Goal: Communication & Community: Answer question/provide support

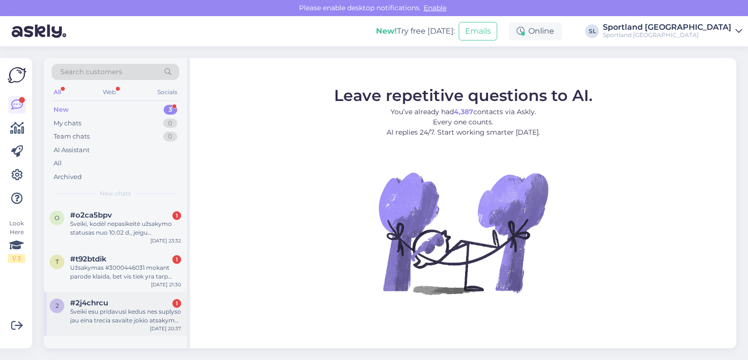
click at [111, 313] on div "Sveiki esu pridavusi kedus nes suplyso jau eina trecia savaite jokio atsakymo n…" at bounding box center [125, 316] width 111 height 18
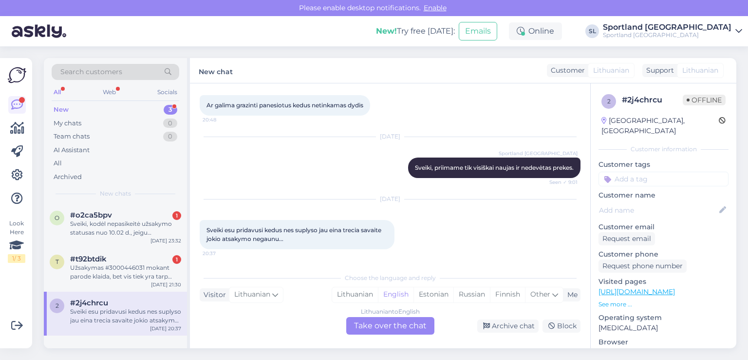
scroll to position [51, 0]
click at [363, 289] on div "Lithuanian" at bounding box center [355, 294] width 46 height 15
click at [379, 324] on div "Lithuanian to Lithuanian Take over the chat" at bounding box center [390, 326] width 88 height 18
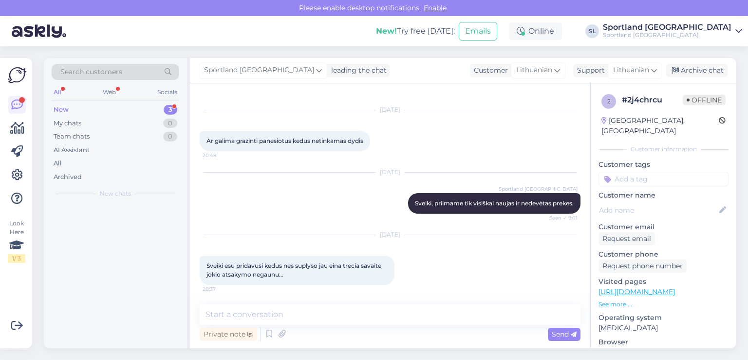
scroll to position [14, 0]
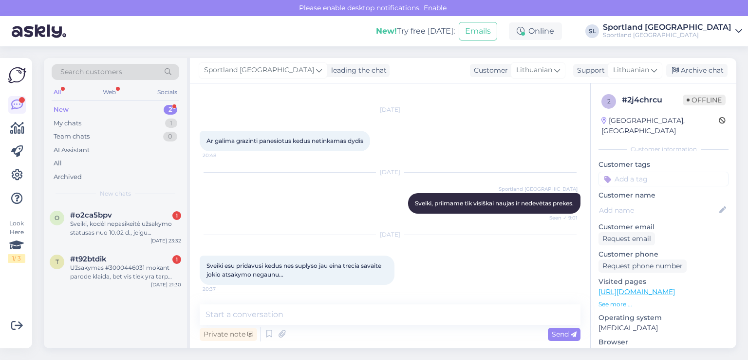
click at [336, 325] on div "Private note Send" at bounding box center [390, 334] width 381 height 19
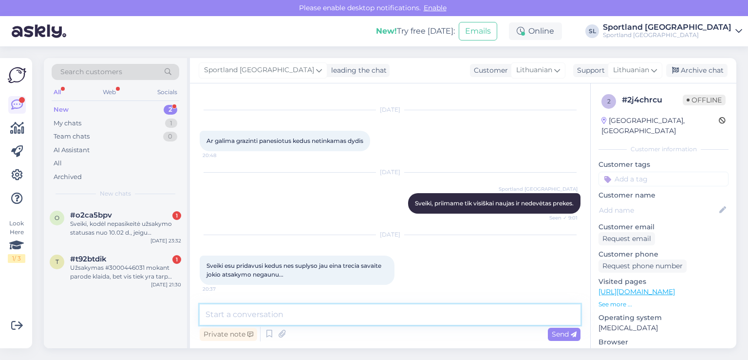
click at [334, 320] on textarea at bounding box center [390, 314] width 381 height 20
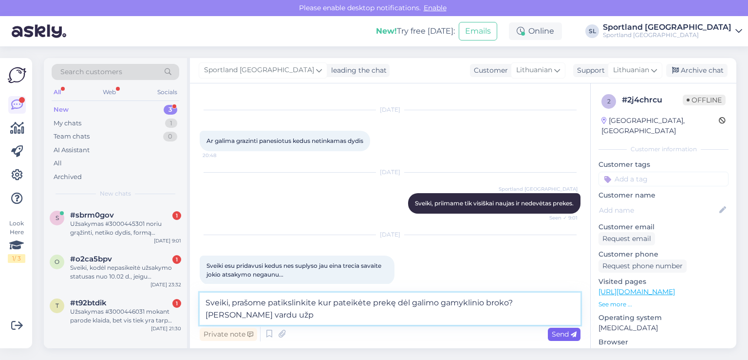
scroll to position [26, 0]
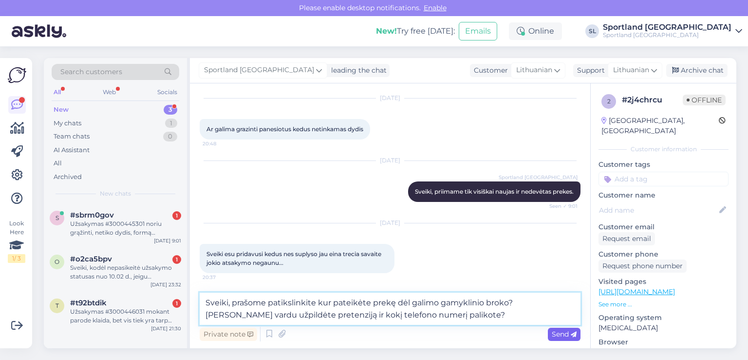
type textarea "Sveiki, prašome patikslinkite kur pateikėte prekę dėl galimo gamyklinio broko? …"
click at [569, 328] on div "Send" at bounding box center [564, 333] width 33 height 13
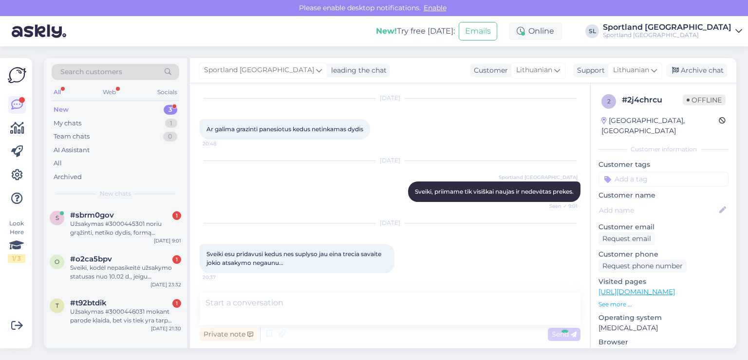
scroll to position [94, 0]
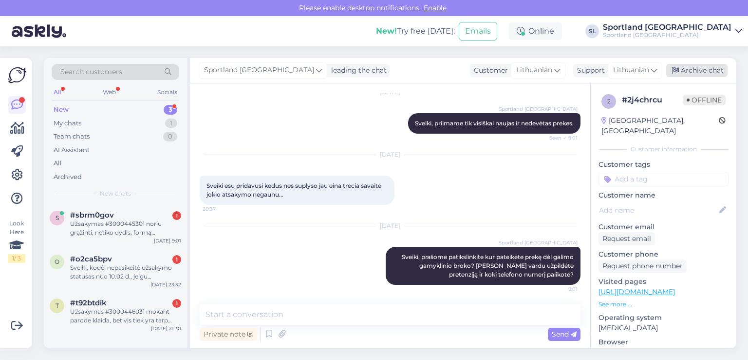
click at [692, 72] on div "Archive chat" at bounding box center [697, 70] width 61 height 13
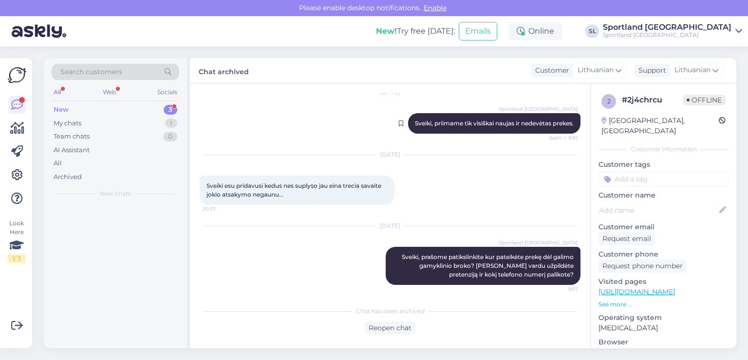
scroll to position [97, 0]
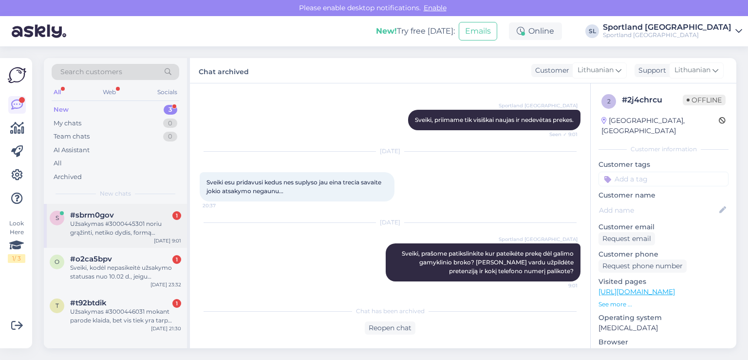
click at [117, 223] on div "Užsakymas #3000445301 noriu grąžinti, netiko dydis, formą užpildžiau, ką daryti…" at bounding box center [125, 228] width 111 height 18
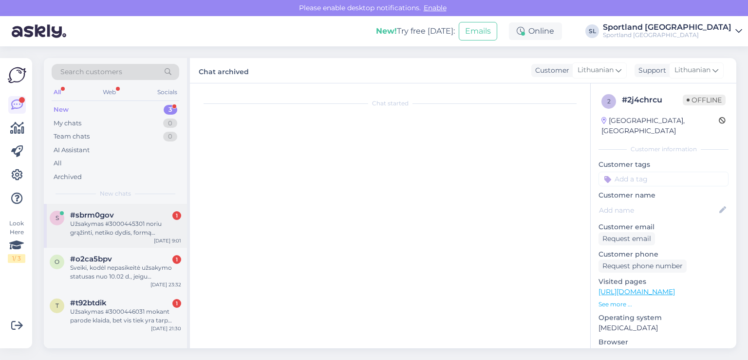
scroll to position [0, 0]
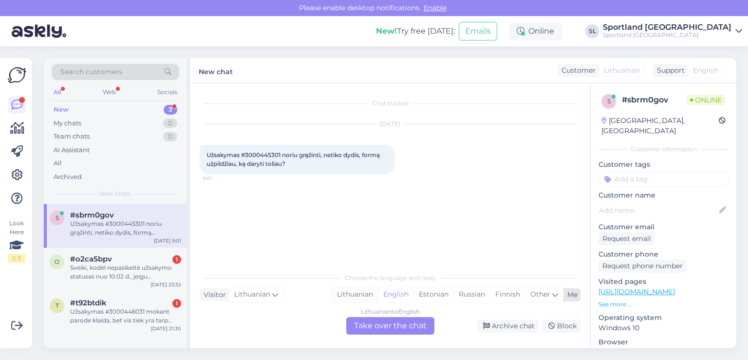
click at [359, 297] on div "Lithuanian" at bounding box center [355, 294] width 46 height 15
click at [368, 320] on div "Lithuanian to Lithuanian Take over the chat" at bounding box center [390, 326] width 88 height 18
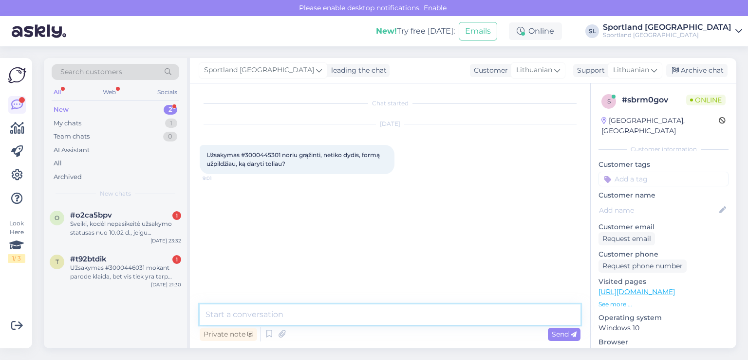
click at [336, 318] on textarea at bounding box center [390, 314] width 381 height 20
type textarea "Sveiki"
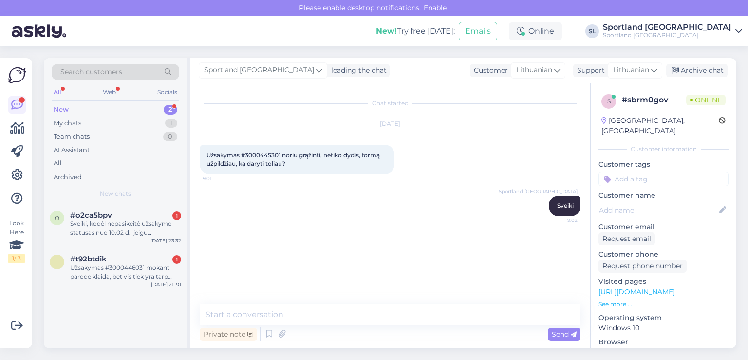
click at [253, 151] on span "Užsakymas #3000445301 noriu grąžinti, netiko dydis, formą užpildžiau, ką daryti…" at bounding box center [294, 159] width 175 height 16
copy span "3000445301"
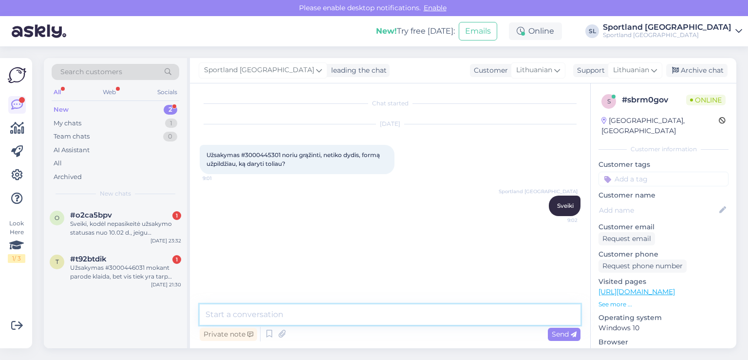
click at [333, 311] on textarea at bounding box center [390, 314] width 381 height 20
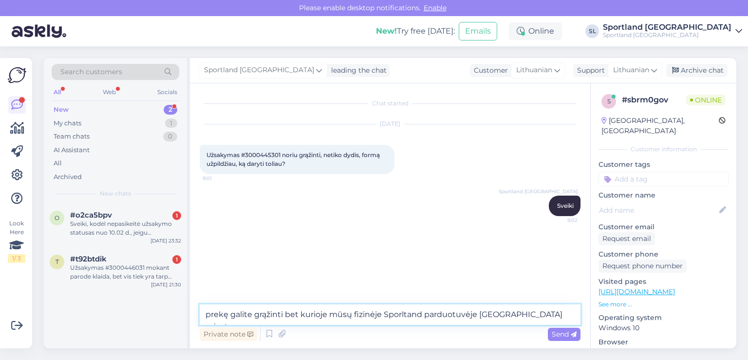
type textarea "prekę galite grąžinti bet kurioje mūsų fizinėje Sporltand parduotuvėje Klaipėdo…"
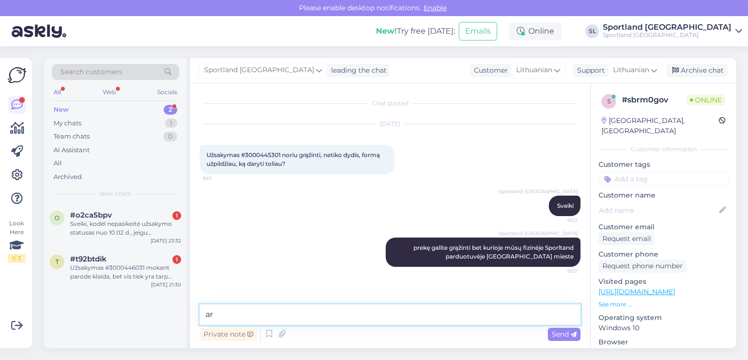
type textarea "a"
type textarea "g"
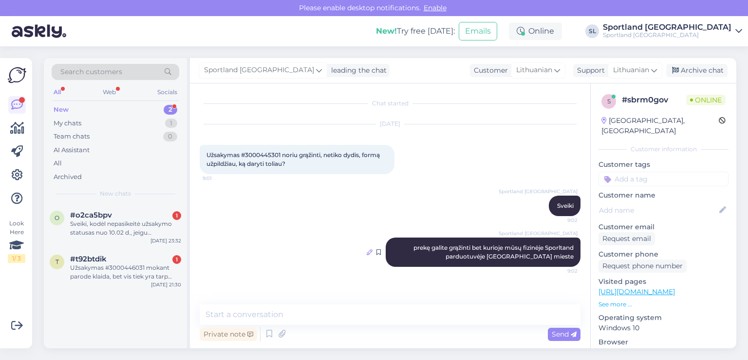
click at [369, 250] on icon at bounding box center [370, 252] width 6 height 6
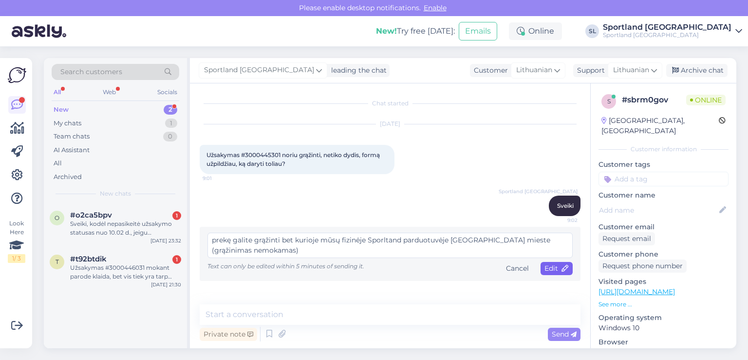
type textarea "prekę galite grąžinti bet kurioje mūsų fizinėje Sporltand parduotuvėje [GEOGRAP…"
click at [544, 266] on div "Edit" at bounding box center [557, 268] width 32 height 13
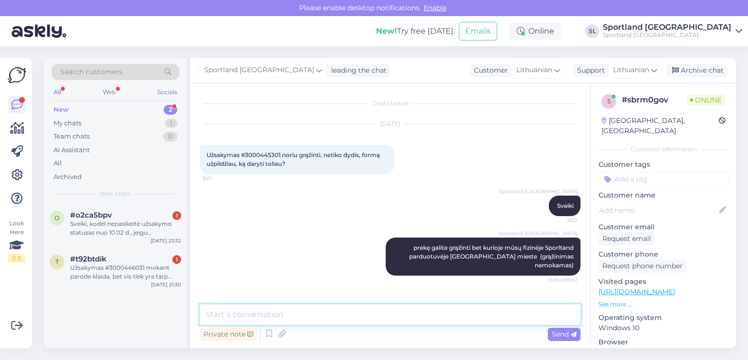
click at [355, 318] on textarea at bounding box center [390, 314] width 381 height 20
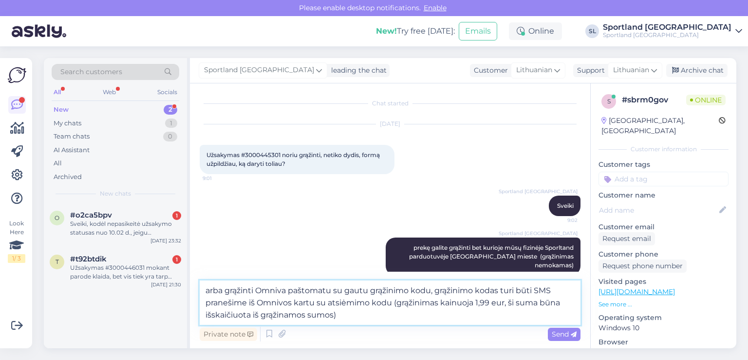
type textarea "arba grąžinti Omniva paštomatu su gautu grąžinimo kodu, grąžinimo kodas turi bū…"
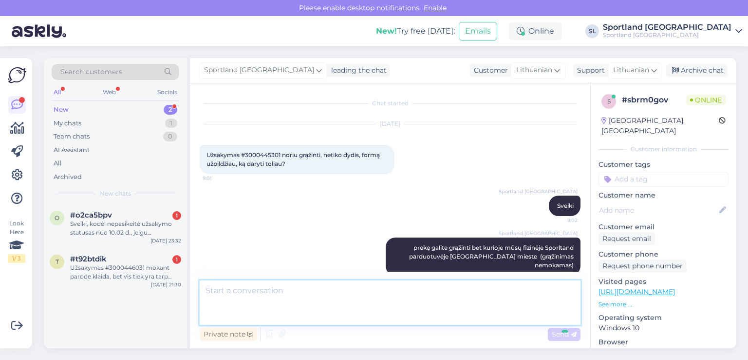
scroll to position [51, 0]
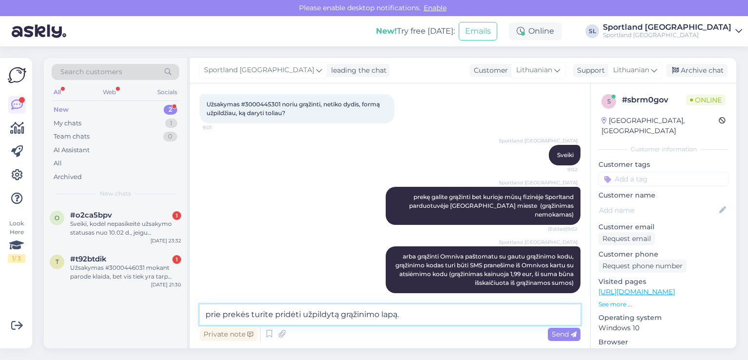
type textarea "prie prekės turite pridėti užpildytą grąžinimo lapą."
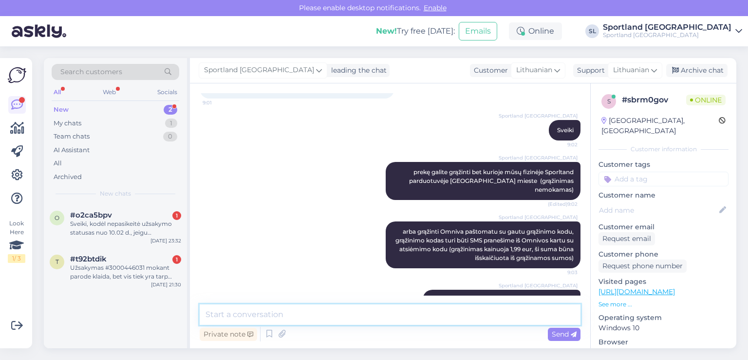
scroll to position [92, 0]
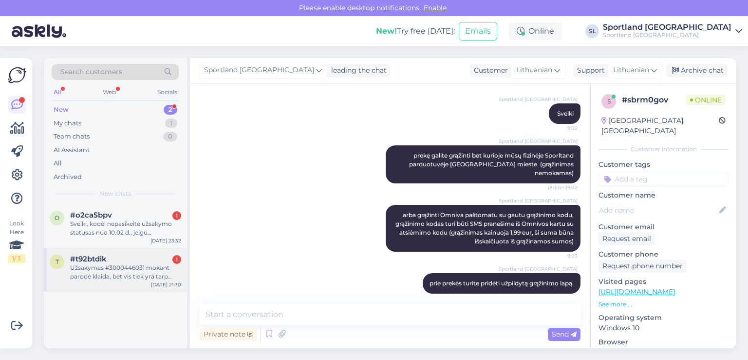
click at [100, 256] on span "#t92btdik" at bounding box center [88, 258] width 37 height 9
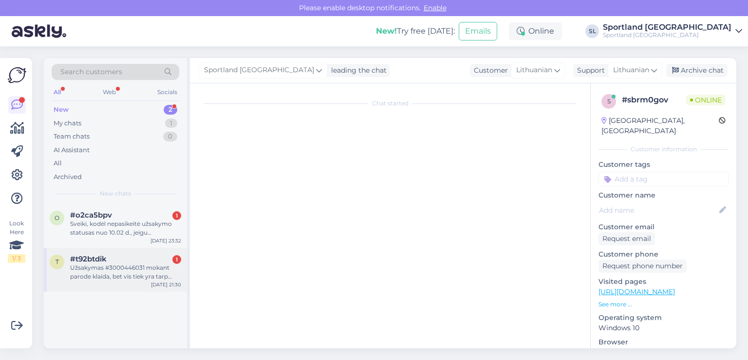
scroll to position [0, 0]
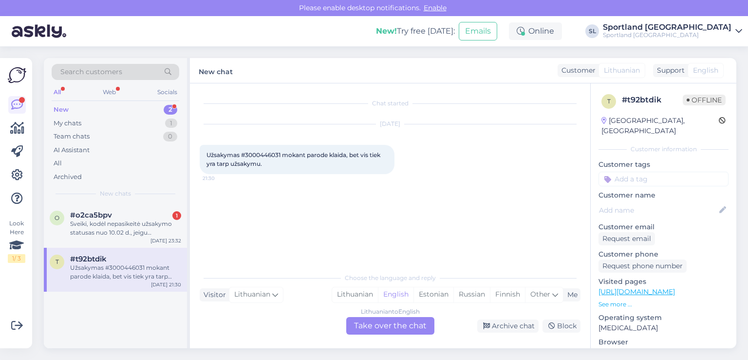
click at [254, 154] on span "Užsakymas #3000446031 mokant parode klaida, bet vis tiek yra tarp užsakymu." at bounding box center [294, 159] width 175 height 16
copy span "3000446031"
click at [364, 291] on div "Lithuanian" at bounding box center [355, 294] width 46 height 15
click at [375, 324] on div "Lithuanian to Lithuanian Take over the chat" at bounding box center [390, 326] width 88 height 18
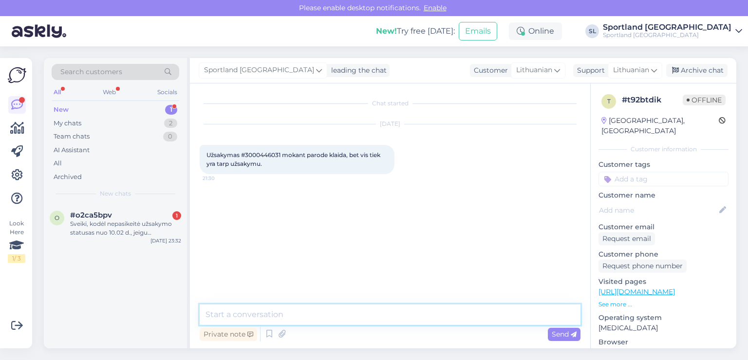
click at [336, 316] on textarea at bounding box center [390, 314] width 381 height 20
type textarea "Sveiki, neapmokėtas užsakymas atšauktas, galite atlikti naują pirkimą."
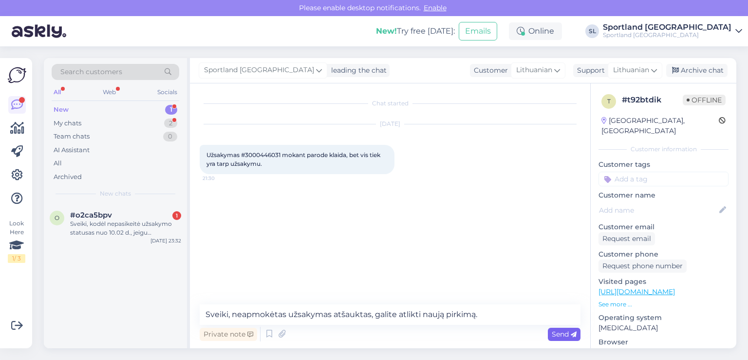
click at [561, 328] on div "Send" at bounding box center [564, 333] width 33 height 13
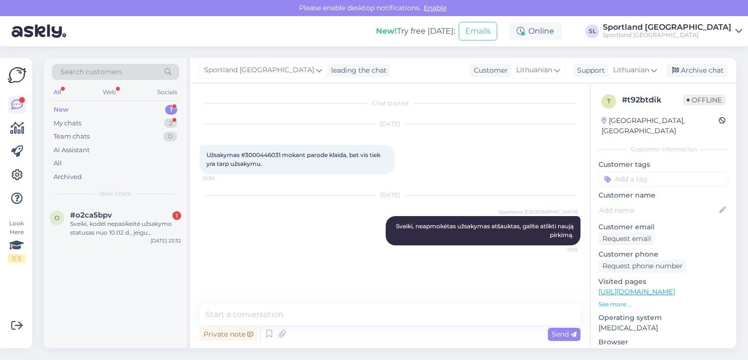
click at [92, 104] on div "New 1" at bounding box center [116, 110] width 128 height 14
click at [92, 121] on div "My chats 2" at bounding box center [116, 123] width 128 height 14
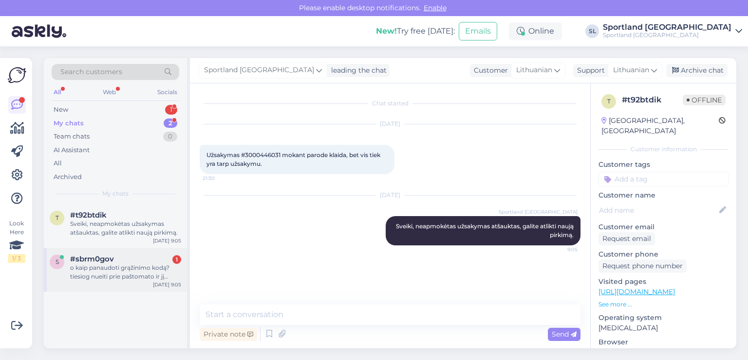
click at [113, 273] on div "o kaip panaudoti grąžinimo kodą? tiesiog nueiti prie paštomato ir jį suvesti?" at bounding box center [125, 272] width 111 height 18
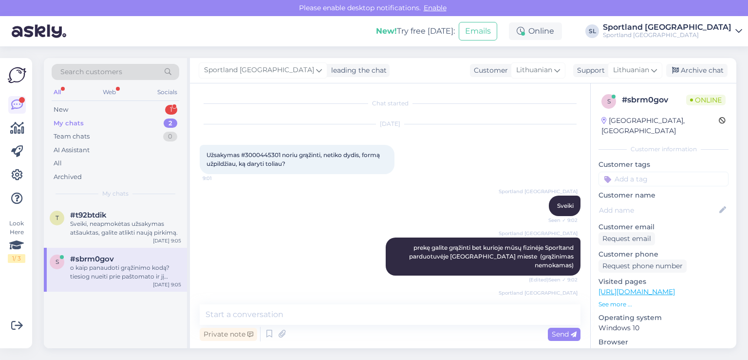
scroll to position [143, 0]
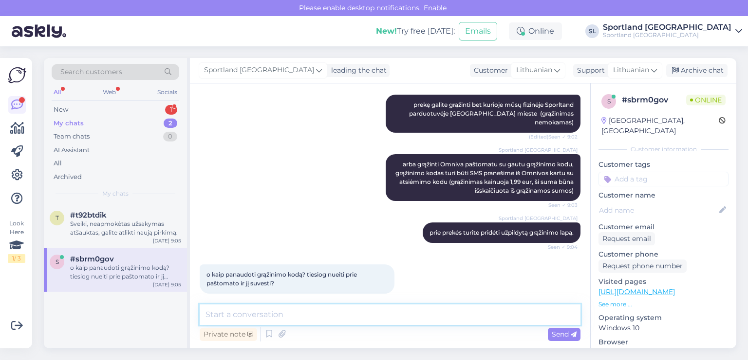
click at [292, 309] on textarea at bounding box center [390, 314] width 381 height 20
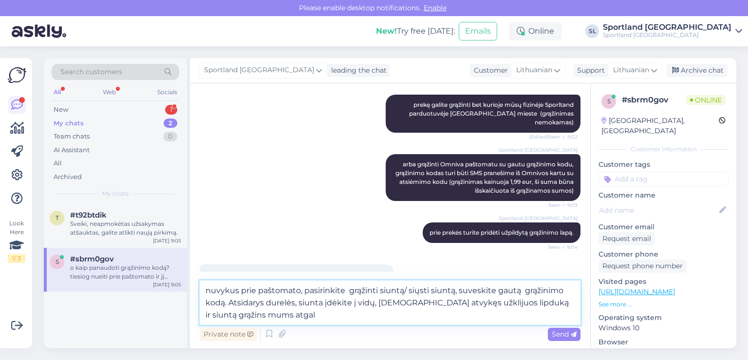
type textarea "nuvykus prie paštomato, pasirinkite grąžinti siuntą/ siųsti siuntą, suveskite g…"
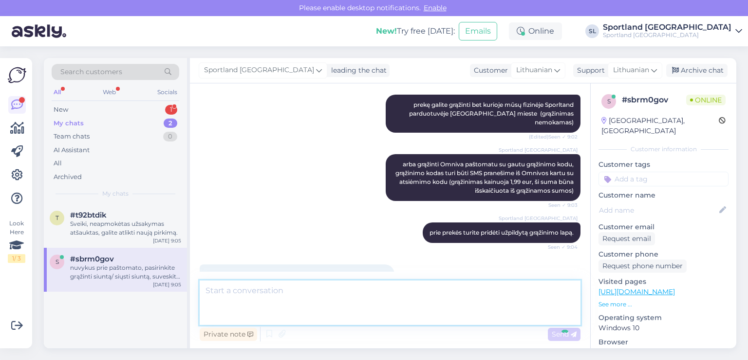
scroll to position [211, 0]
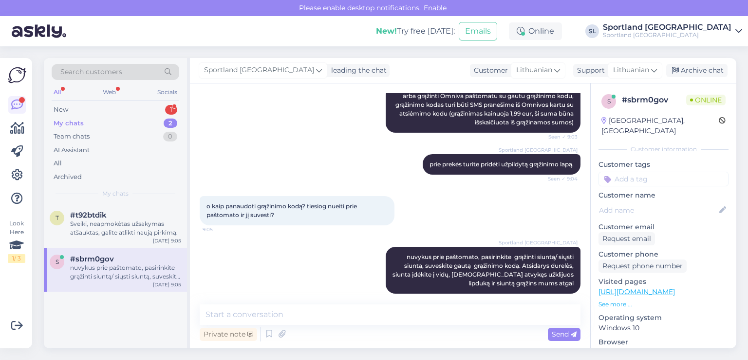
click at [73, 101] on div "Search customers All Web Socials New 1 My chats 2 Team chats 0 AI Assistant All…" at bounding box center [115, 131] width 143 height 146
click at [99, 207] on div "t #t92btdik Sveiki, neapmokėtas užsakymas atšauktas, galite atlikti naują pirki…" at bounding box center [115, 226] width 143 height 44
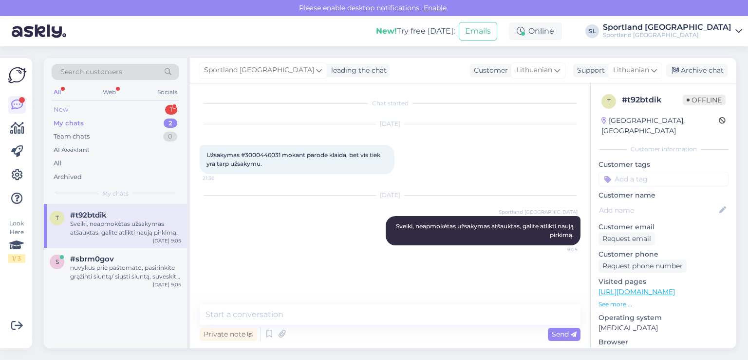
click at [96, 106] on div "New 1" at bounding box center [116, 110] width 128 height 14
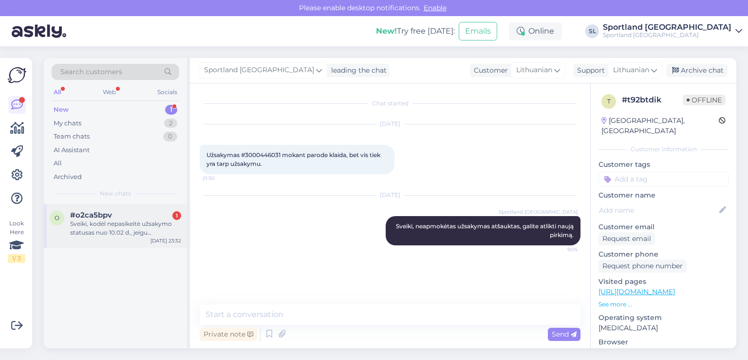
click at [118, 223] on div "Sveiki, kodėl nepasikeitė užsakymo statusas nuo 10.02 d., jeigu pristatymas num…" at bounding box center [125, 228] width 111 height 18
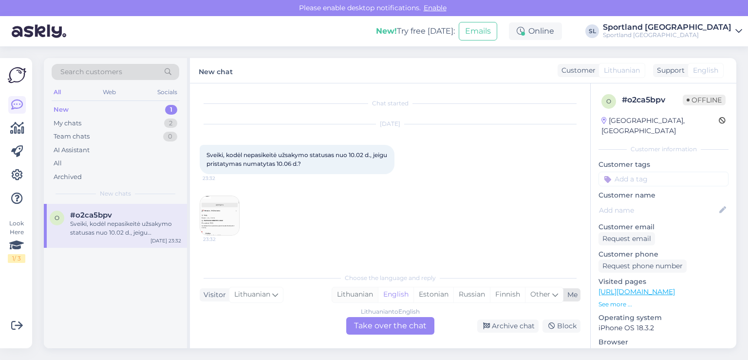
click at [358, 294] on div "Lithuanian" at bounding box center [355, 294] width 46 height 15
click at [373, 322] on div "Lithuanian to Lithuanian Take over the chat" at bounding box center [390, 326] width 88 height 18
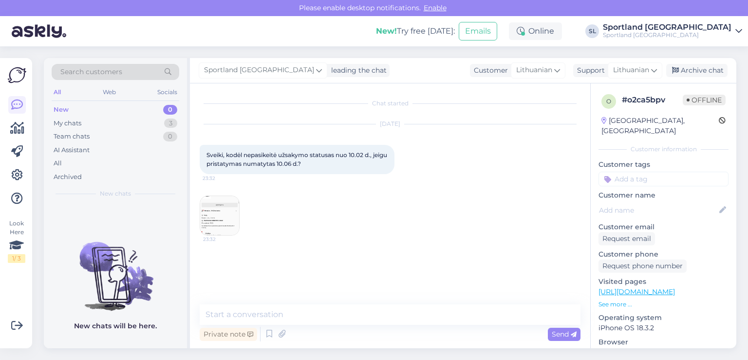
click at [234, 212] on img at bounding box center [219, 215] width 39 height 39
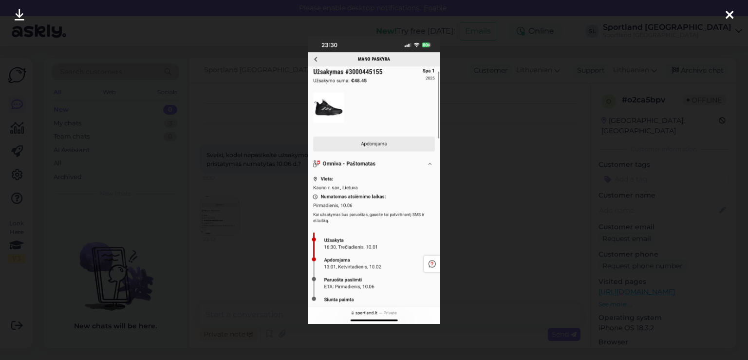
click at [731, 16] on icon at bounding box center [730, 15] width 8 height 13
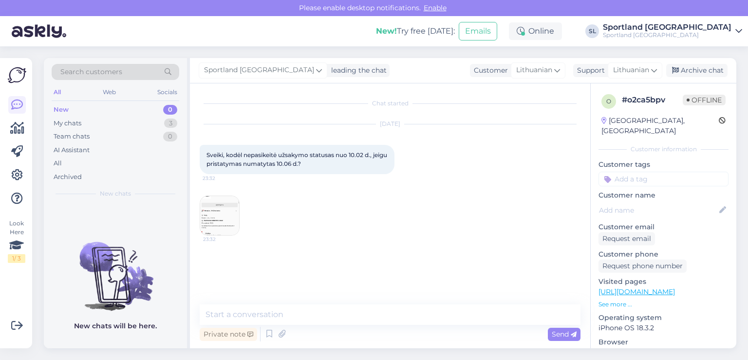
click at [306, 325] on div "Private note Send" at bounding box center [390, 334] width 381 height 19
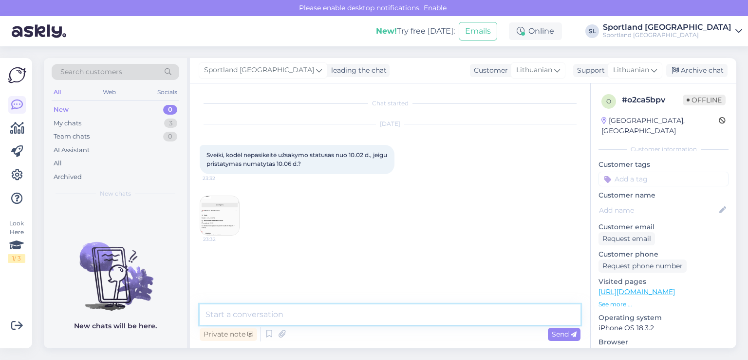
click at [306, 321] on textarea at bounding box center [390, 314] width 381 height 20
paste textarea "3000445155"
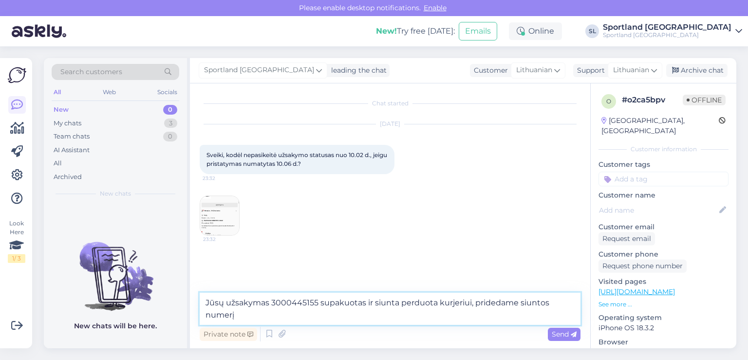
paste textarea "CC857786060EE"
type textarea "Jūsų užsakymas 3000445155 supakuotas ir siunta perduota kurjeriui, pridedame si…"
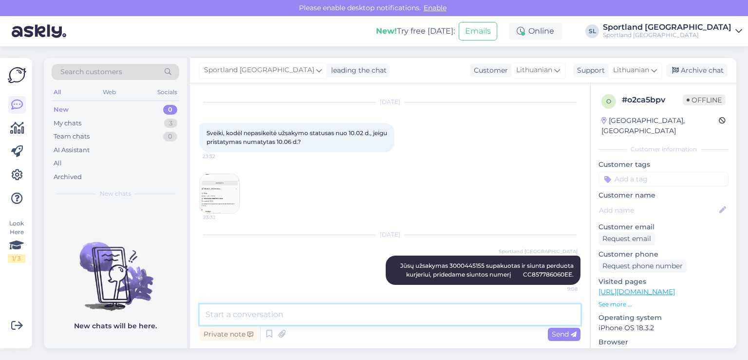
scroll to position [21, 0]
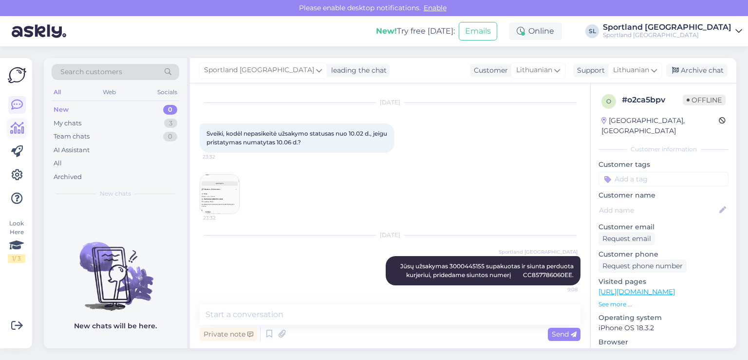
click at [19, 127] on icon at bounding box center [17, 128] width 14 height 12
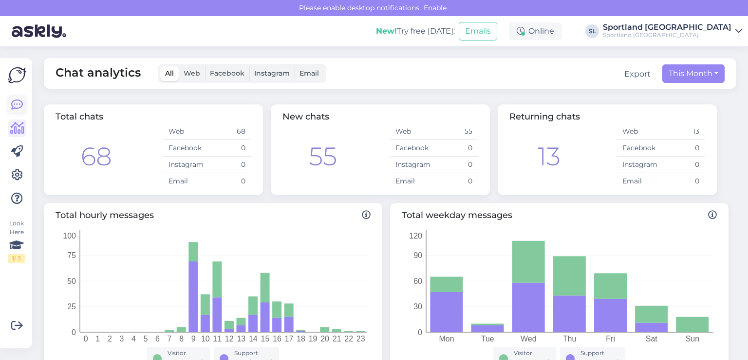
click at [25, 108] on link at bounding box center [17, 105] width 18 height 18
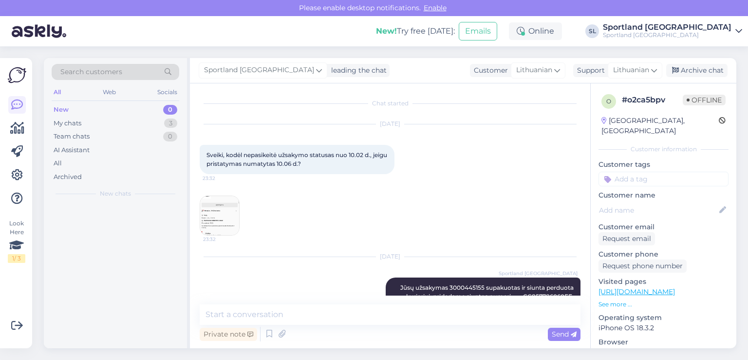
scroll to position [20, 0]
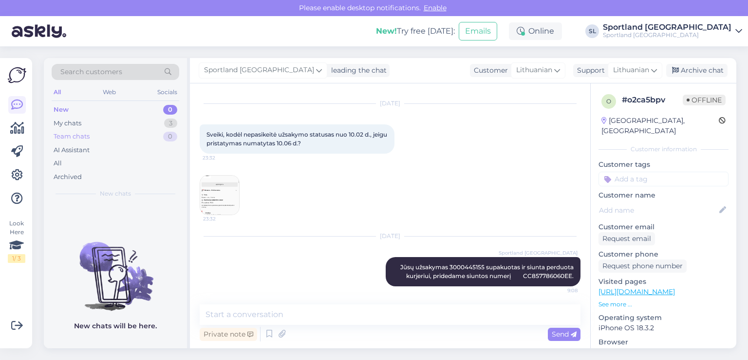
drag, startPoint x: 105, startPoint y: 131, endPoint x: 102, endPoint y: 127, distance: 5.3
click at [104, 130] on div "Team chats 0" at bounding box center [116, 137] width 128 height 14
click at [100, 124] on div "My chats 3" at bounding box center [116, 123] width 128 height 14
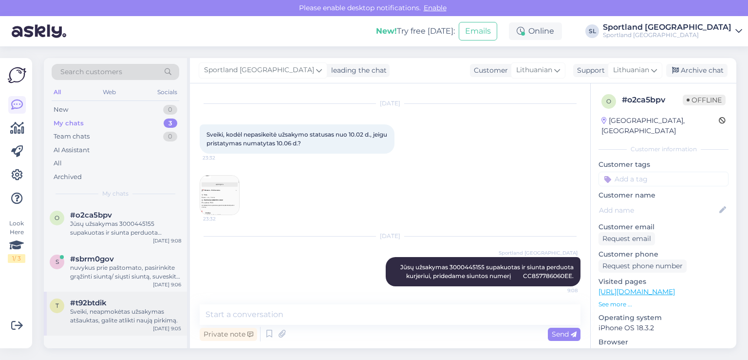
click at [102, 317] on div "Sveiki, neapmokėtas užsakymas atšauktas, galite atlikti naują pirkimą." at bounding box center [125, 316] width 111 height 18
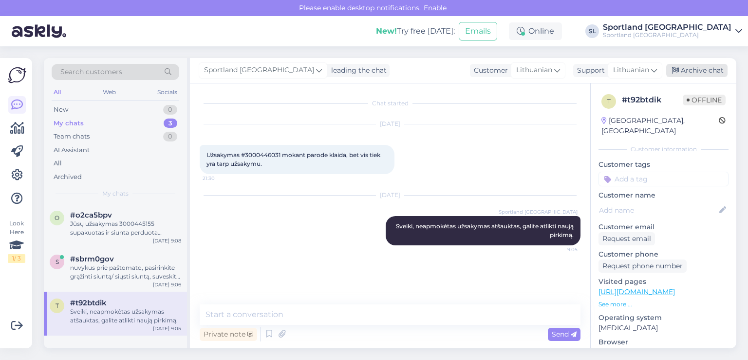
click at [700, 76] on div "Archive chat" at bounding box center [697, 70] width 61 height 13
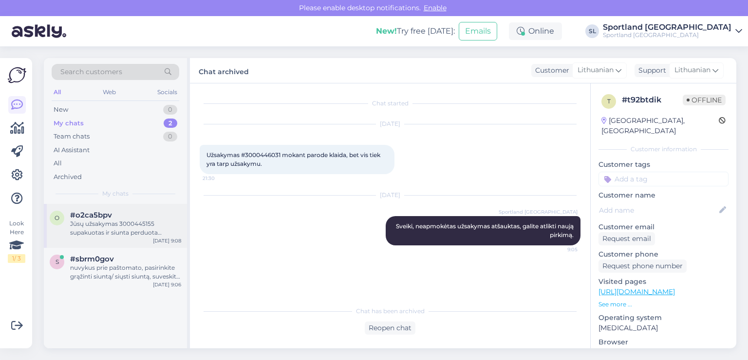
click at [120, 235] on div "Jūsų užsakymas 3000445155 supakuotas ir siunta perduota kurjeriui, pridedame si…" at bounding box center [125, 228] width 111 height 18
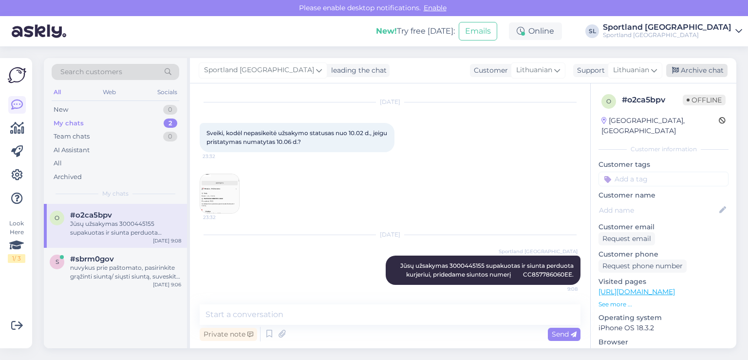
click at [698, 70] on div "Archive chat" at bounding box center [697, 70] width 61 height 13
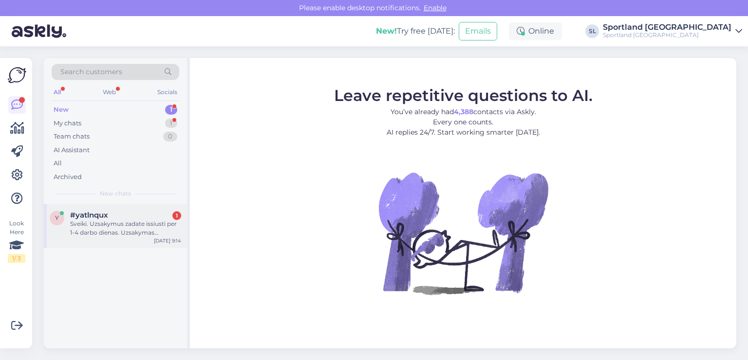
click at [109, 223] on div "Sveiki. Uzsakymus zadate issiusti per 1-4 darbo dienas. Uzsakymas 7000017397" at bounding box center [125, 228] width 111 height 18
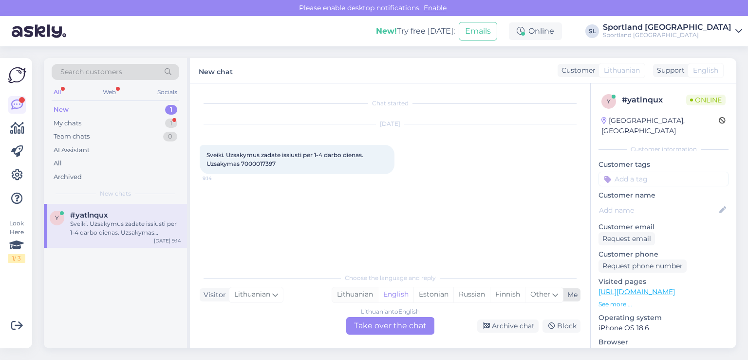
click at [357, 290] on div "Lithuanian" at bounding box center [355, 294] width 46 height 15
click at [375, 327] on div "Lithuanian to Lithuanian Take over the chat" at bounding box center [390, 326] width 88 height 18
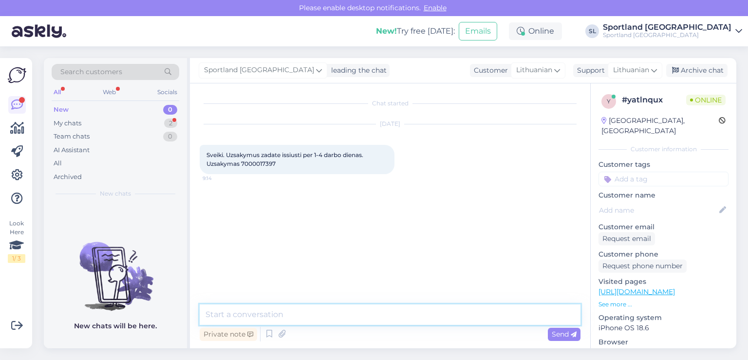
click at [315, 310] on textarea at bounding box center [390, 314] width 381 height 20
type textarea "Sveiki"
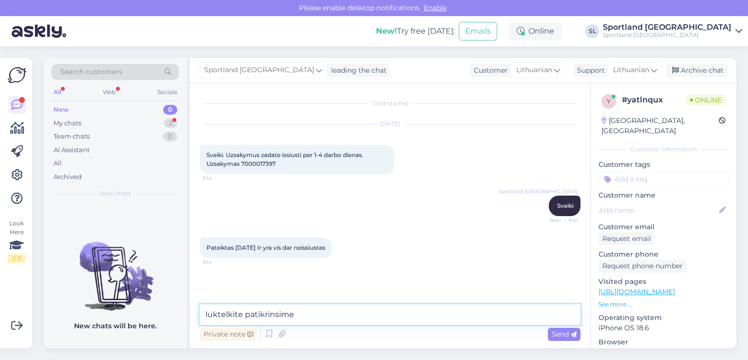
type textarea "luktelkite patikrinsime"
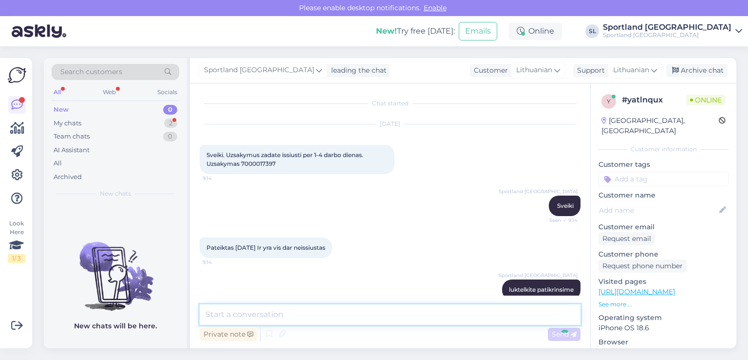
scroll to position [16, 0]
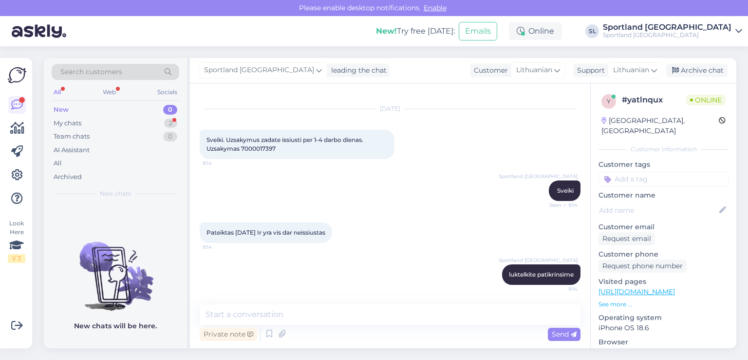
click at [262, 150] on span "Sveiki. Uzsakymus zadate issiusti per 1-4 darbo dienas. Uzsakymas 7000017397" at bounding box center [286, 144] width 158 height 16
click at [262, 151] on span "Sveiki. Uzsakymus zadate issiusti per 1-4 darbo dienas. Uzsakymas 7000017397" at bounding box center [286, 144] width 158 height 16
copy div "7000017397 9:14"
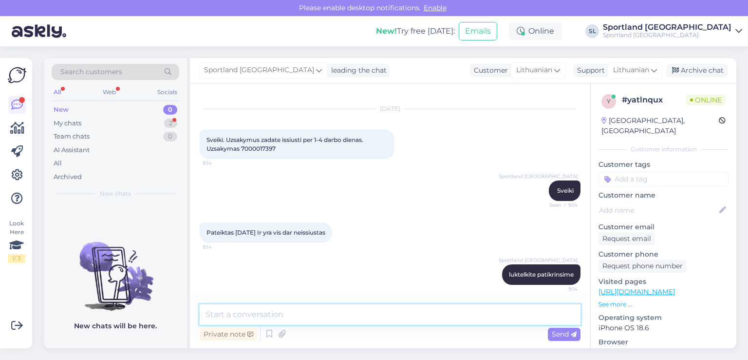
click at [349, 320] on textarea at bounding box center [390, 314] width 381 height 20
click at [306, 312] on textarea "[PERSON_NAME], kad už šią prekę Jums atliktas pinigų grąžinimas" at bounding box center [390, 314] width 381 height 20
paste textarea "ROXY WOMEN'S RIB ROXY WOMEN'S LOVE THE SPINNER ONE-PIECE SWIMSUIT Prekės kodas:…"
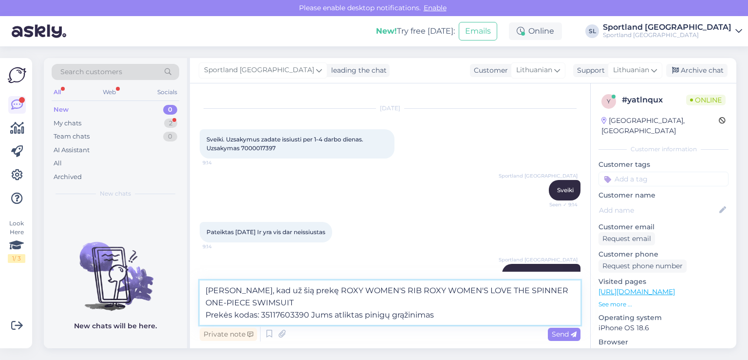
click at [207, 314] on textarea "[PERSON_NAME], kad už šią prekę ROXY WOMEN'S RIB ROXY WOMEN'S LOVE THE SPINNER …" at bounding box center [390, 302] width 381 height 44
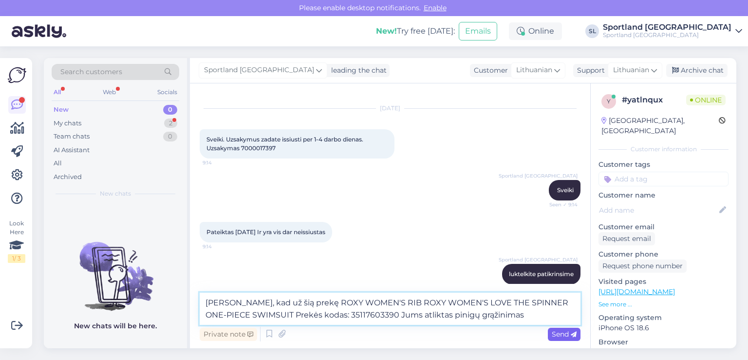
type textarea "[PERSON_NAME], kad už šią prekę ROXY WOMEN'S RIB ROXY WOMEN'S LOVE THE SPINNER …"
click at [557, 335] on span "Send" at bounding box center [564, 333] width 25 height 9
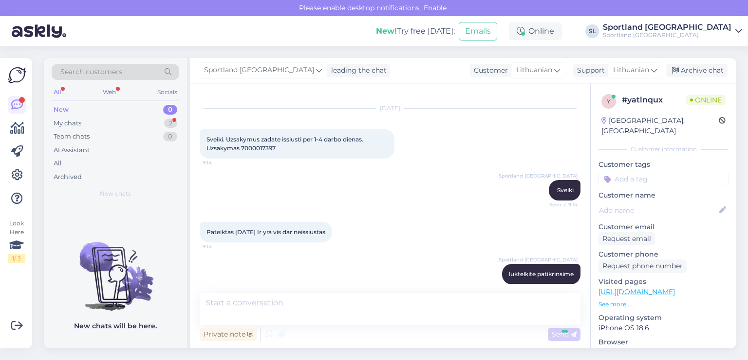
scroll to position [75, 0]
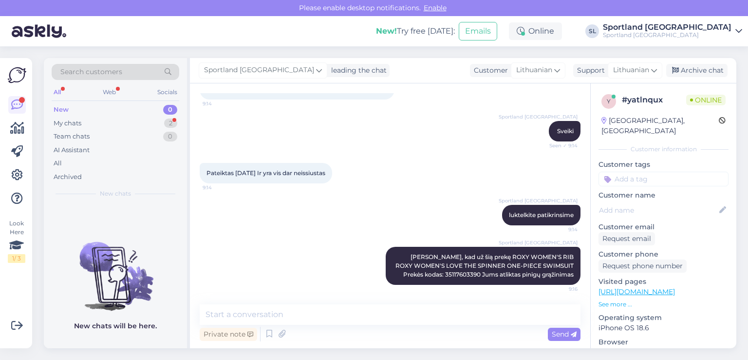
click at [443, 331] on div "Private note Send" at bounding box center [390, 334] width 381 height 19
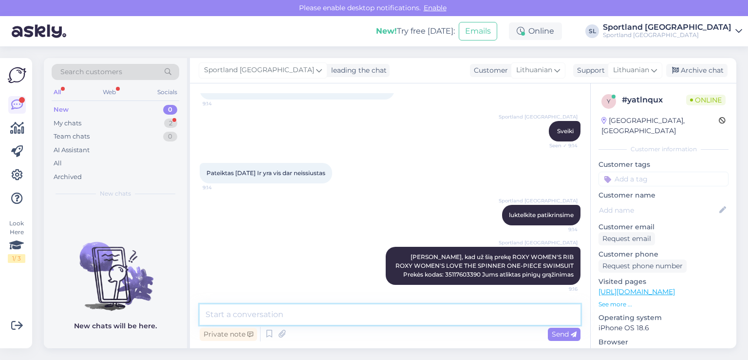
click at [435, 313] on textarea at bounding box center [390, 314] width 381 height 20
click at [434, 316] on textarea "likusi prekė supakuota tačiau pagal siuntos numerį siunta nejuda"" at bounding box center [390, 314] width 381 height 20
type textarea "likusi prekė supakuota tačiau pagal siuntos numerį siunta "nejuda""
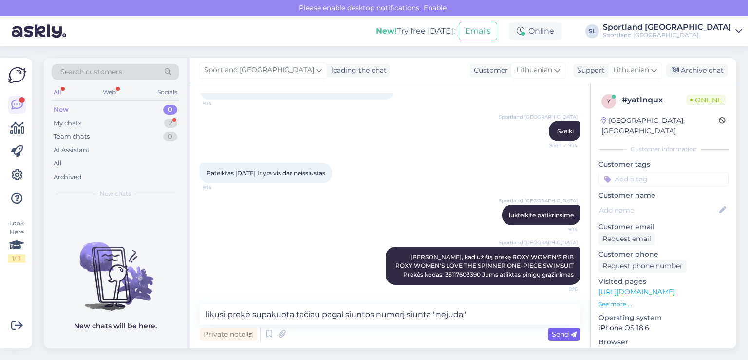
click at [561, 328] on div "Send" at bounding box center [564, 333] width 33 height 13
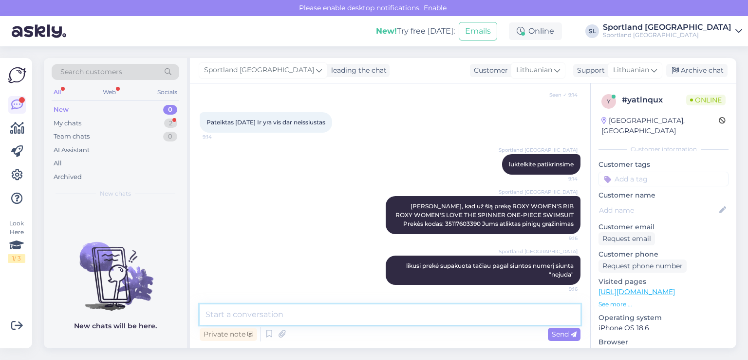
click at [466, 313] on textarea at bounding box center [390, 314] width 381 height 20
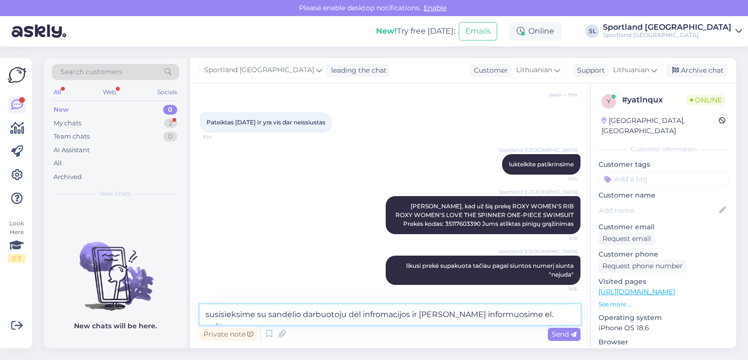
type textarea "susisieksime su sandėlio darbuotoju dėl infromacijos ir [PERSON_NAME] informuos…"
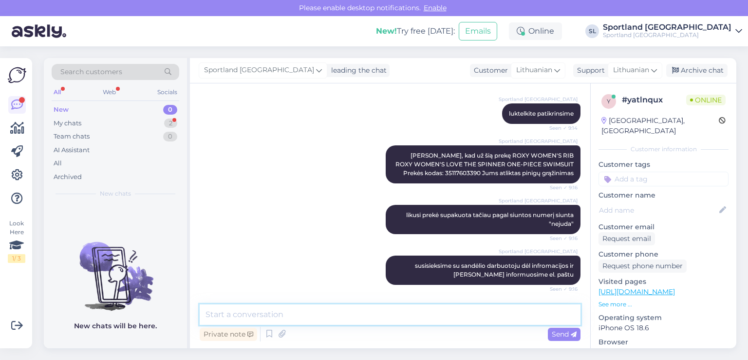
scroll to position [218, 0]
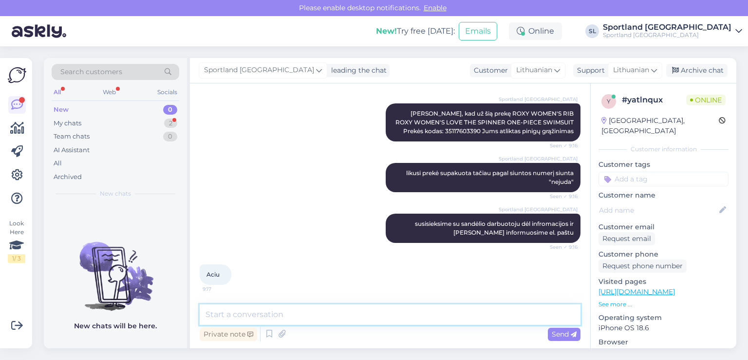
paste textarea "[EMAIL_ADDRESS][DOMAIN_NAME]"
type textarea "[EMAIL_ADDRESS][DOMAIN_NAME]"
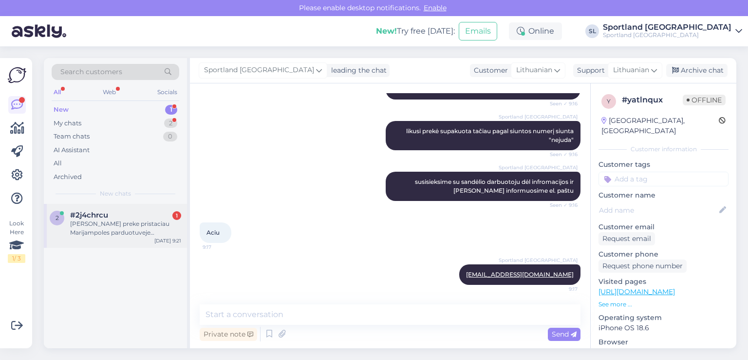
click at [96, 224] on div "[PERSON_NAME] preke pristaciau Marijampoles parduotuveje 065456987" at bounding box center [125, 228] width 111 height 18
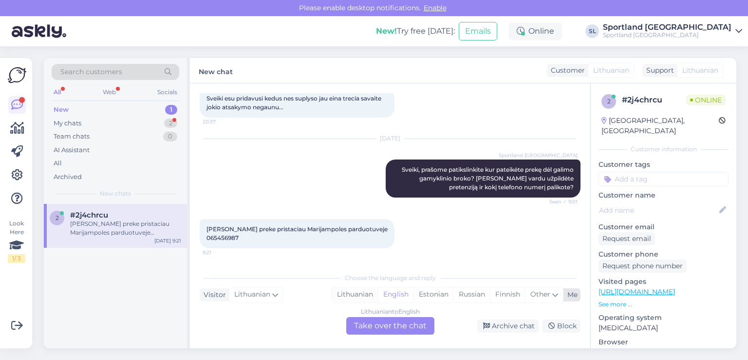
click at [363, 294] on div "Lithuanian" at bounding box center [355, 294] width 46 height 15
click at [376, 326] on div "Lithuanian to Lithuanian Take over the chat" at bounding box center [390, 326] width 88 height 18
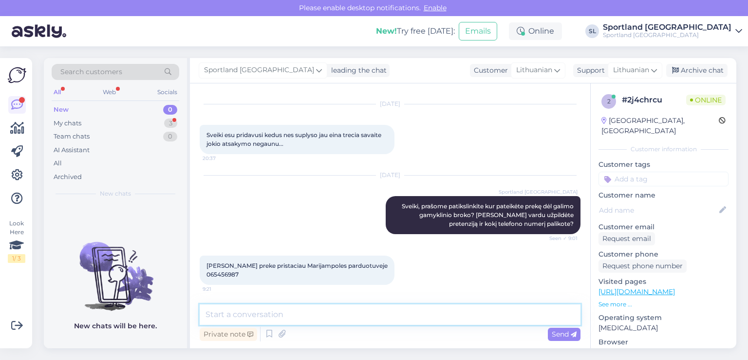
click at [337, 314] on textarea at bounding box center [390, 314] width 381 height 20
type textarea "Dėkojame"
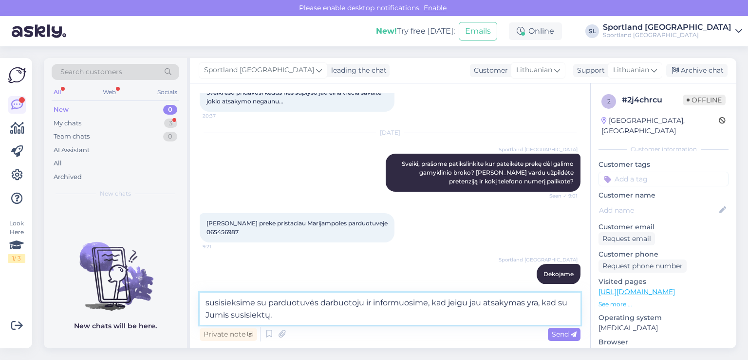
type textarea "susisieksime su parduotuvės darbuotoju ir informuosime, kad jeigu jau atsakymas…"
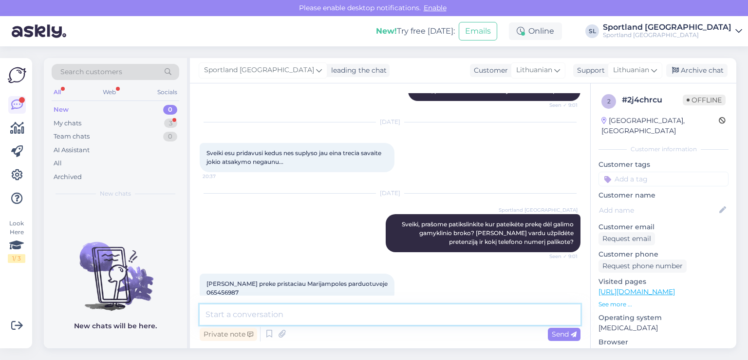
scroll to position [237, 0]
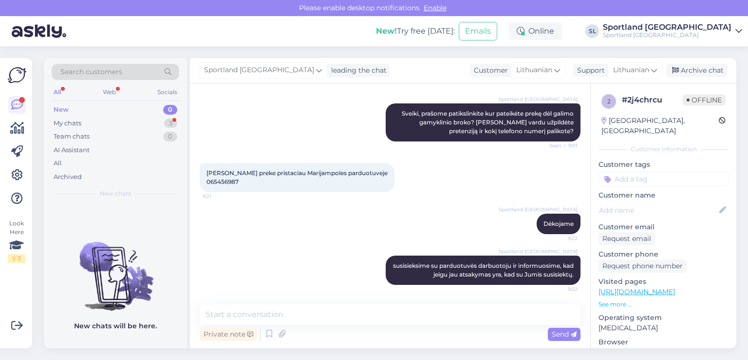
drag, startPoint x: 280, startPoint y: 182, endPoint x: 203, endPoint y: 170, distance: 77.9
click at [203, 170] on div "[PERSON_NAME] preke pristaciau Marijampoles parduotuveje 065456987 9:21" at bounding box center [297, 177] width 195 height 29
copy span "[PERSON_NAME] preke pristaciau Marijampoles parduotuveje 065456987"
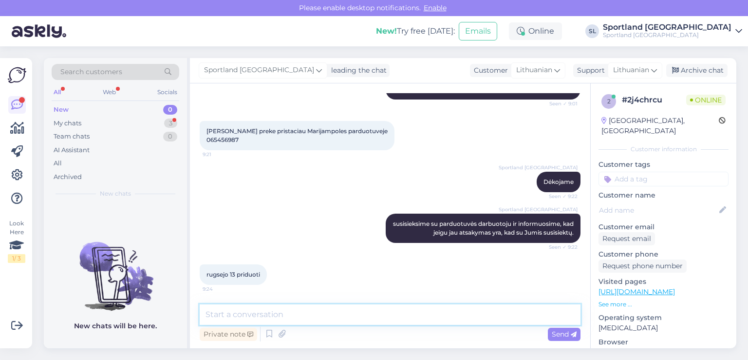
click at [361, 320] on textarea at bounding box center [390, 314] width 381 height 20
type textarea "m"
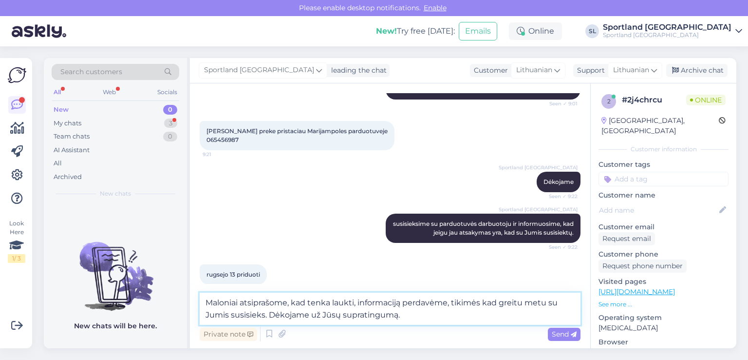
type textarea "Maloniai atsiprašome, kad tenka laukti, informaciją perdavėme, tikimės kad grei…"
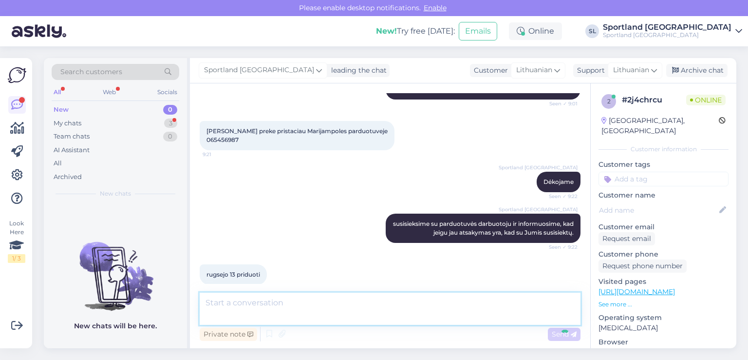
scroll to position [339, 0]
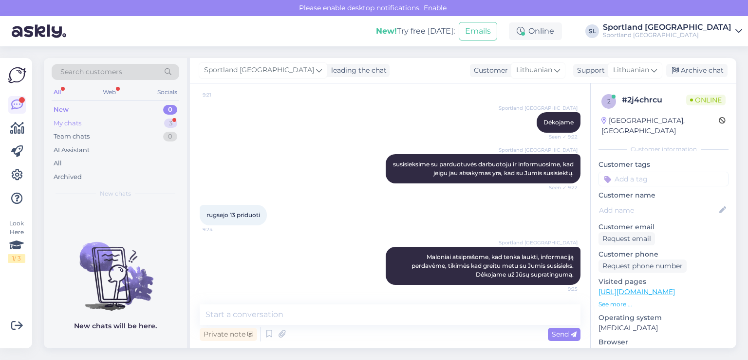
click at [112, 123] on div "My chats 3" at bounding box center [116, 123] width 128 height 14
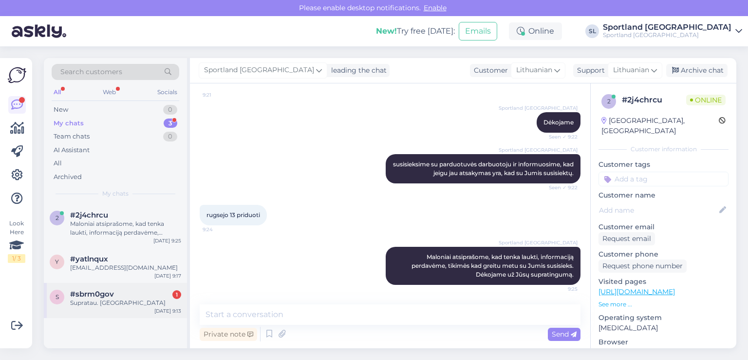
click at [106, 312] on div "s #sbrm0gov 1 Supratau. Dėkui [DATE] 9:13" at bounding box center [115, 300] width 143 height 35
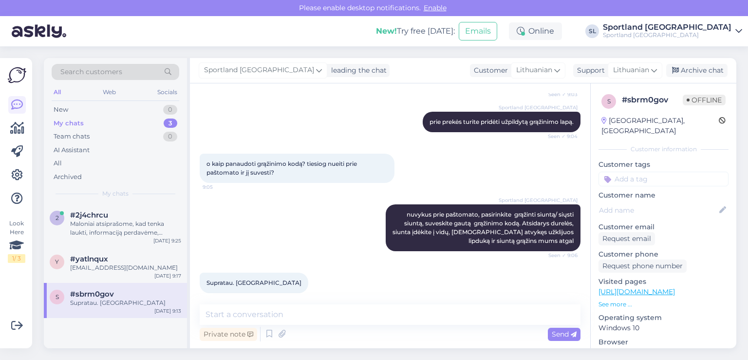
scroll to position [253, 0]
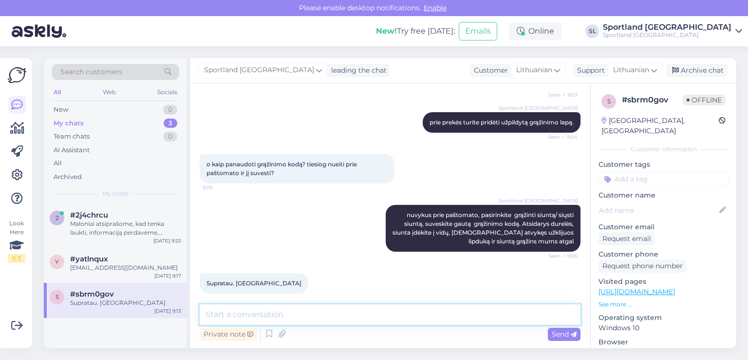
click at [341, 320] on textarea at bounding box center [390, 314] width 381 height 20
type textarea "Jei dar turėsite klausimų, maloniai į juos atsakysime, geros Jums dienos."
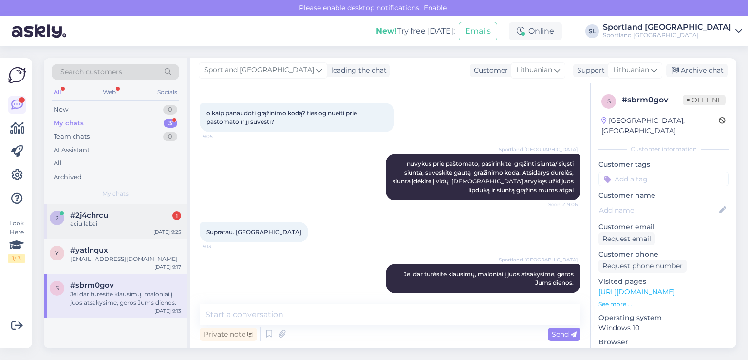
click at [134, 218] on div "#2j4chrcu 1" at bounding box center [125, 215] width 111 height 9
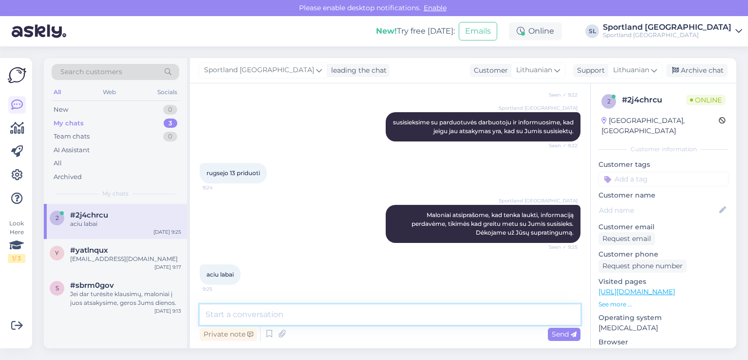
click at [258, 314] on textarea at bounding box center [390, 314] width 381 height 20
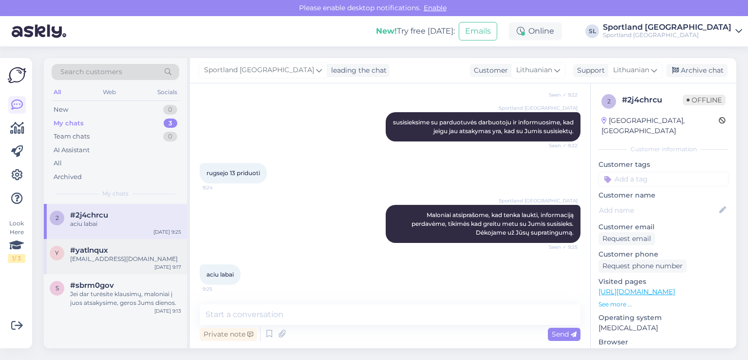
click at [123, 252] on div "#yatlnqux" at bounding box center [125, 250] width 111 height 9
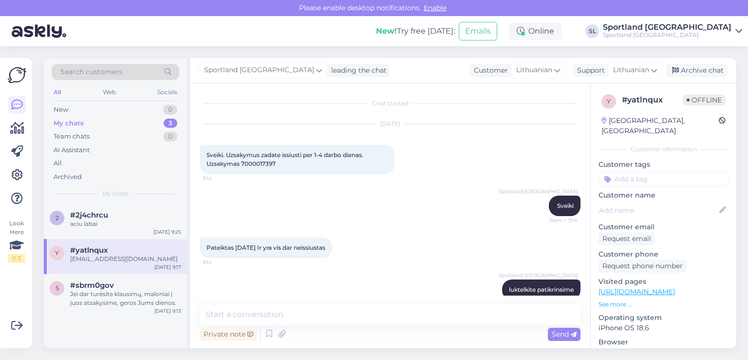
scroll to position [260, 0]
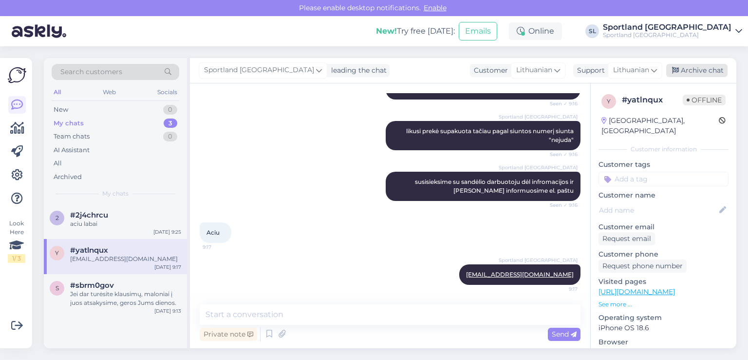
click at [690, 72] on div "Archive chat" at bounding box center [697, 70] width 61 height 13
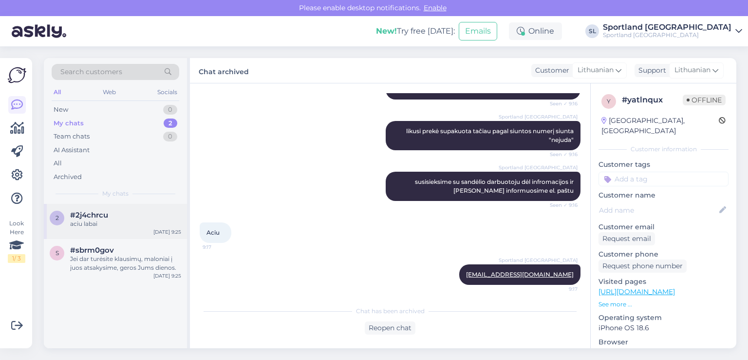
click at [109, 223] on div "aciu labai" at bounding box center [125, 223] width 111 height 9
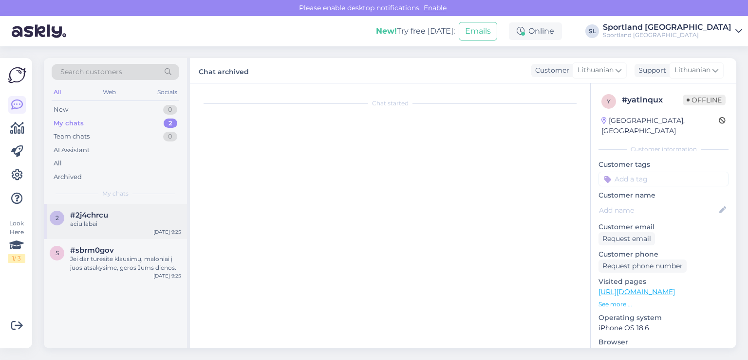
scroll to position [381, 0]
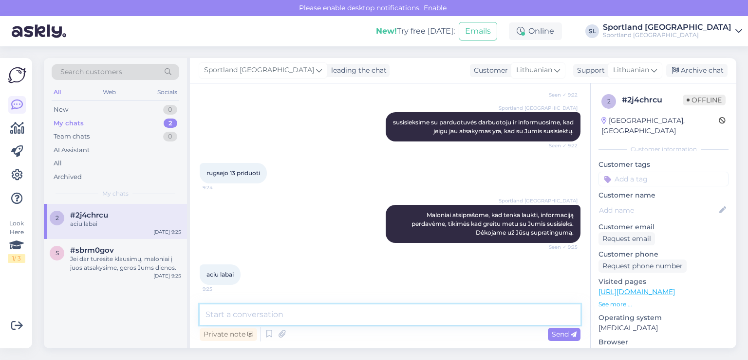
click at [281, 317] on textarea at bounding box center [390, 314] width 381 height 20
type textarea "Geros Jums dienos."
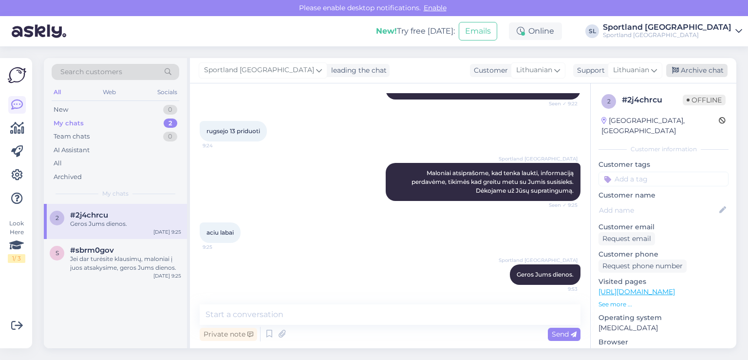
click at [681, 67] on div "Archive chat" at bounding box center [697, 70] width 61 height 13
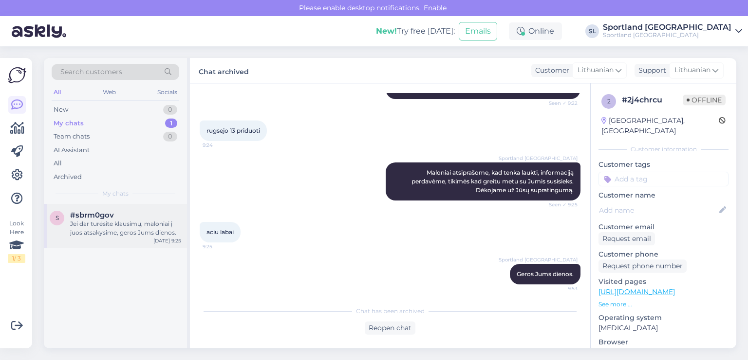
click at [104, 229] on div "Jei dar turėsite klausimų, maloniai į juos atsakysime, geros Jums dienos." at bounding box center [125, 228] width 111 height 18
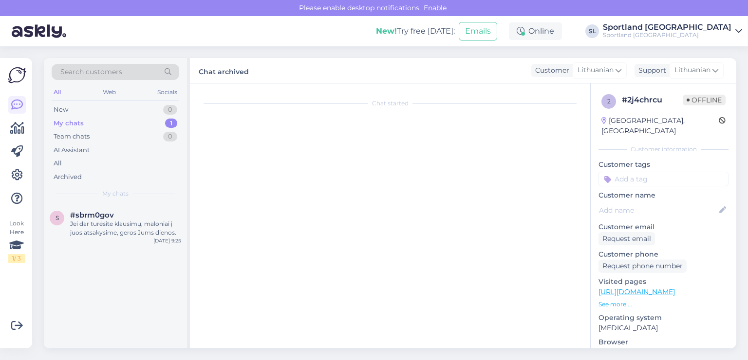
scroll to position [304, 0]
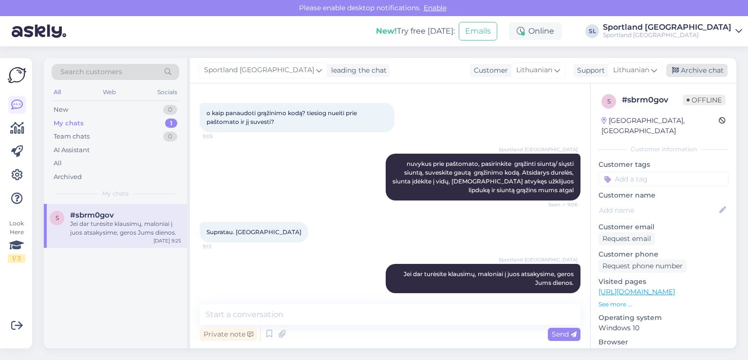
click at [692, 69] on div "Archive chat" at bounding box center [697, 70] width 61 height 13
